Goal: Task Accomplishment & Management: Complete application form

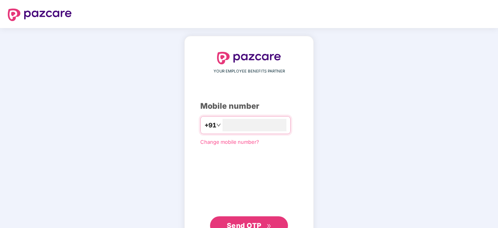
type input "**********"
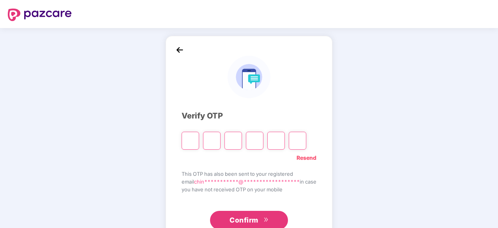
type input "*"
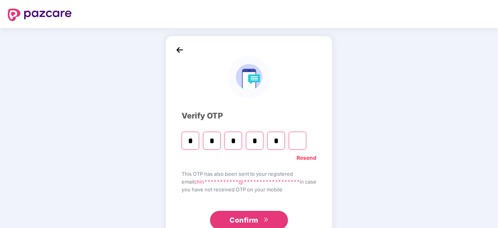
type input "*"
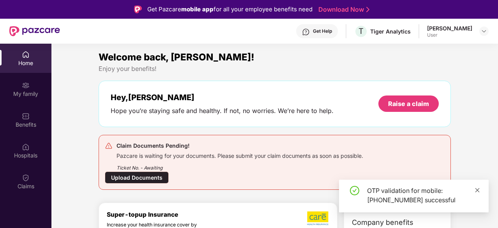
click at [476, 189] on icon "close" at bounding box center [478, 190] width 4 height 4
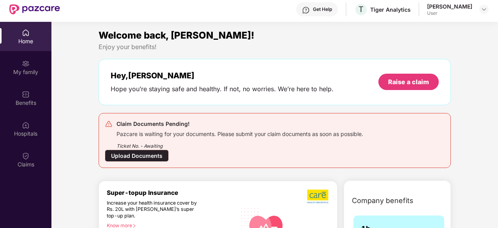
scroll to position [44, 0]
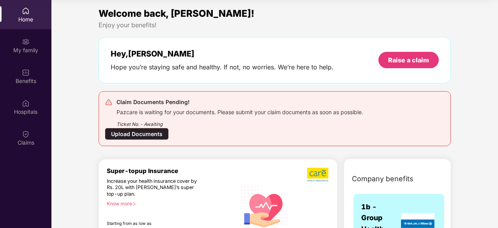
click at [127, 133] on div "Upload Documents" at bounding box center [137, 134] width 64 height 12
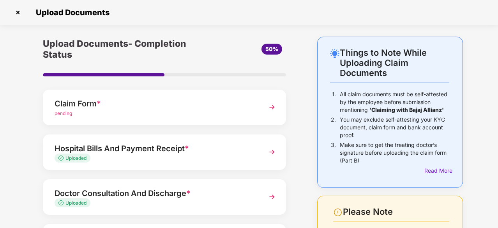
click at [485, 89] on div "Things to Note While Uploading Claim Documents 1. All claim documents must be s…" at bounding box center [249, 196] width 498 height 319
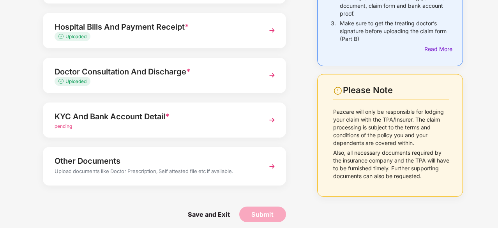
scroll to position [125, 0]
